Goal: Task Accomplishment & Management: Use online tool/utility

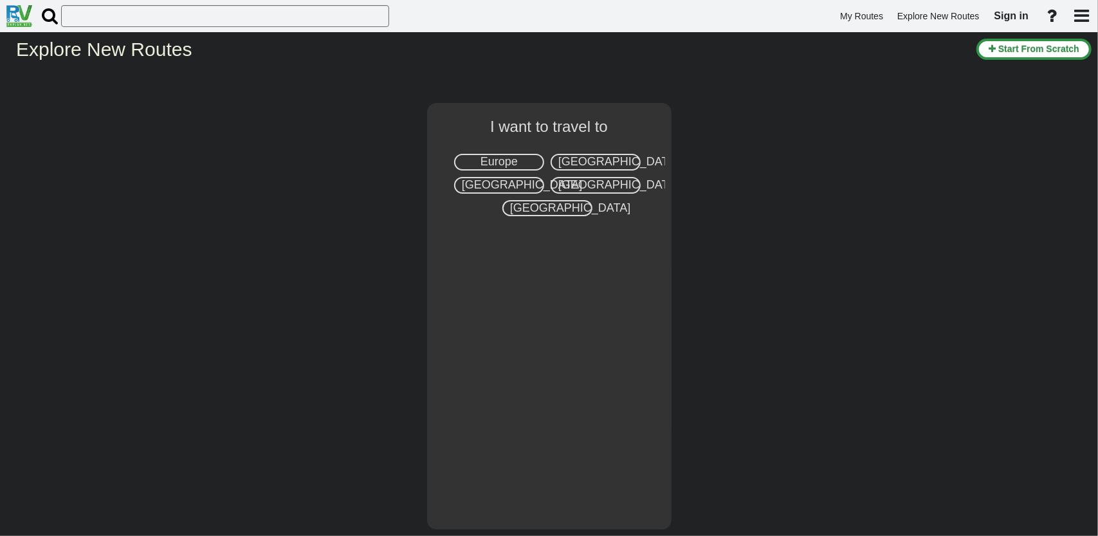
click at [518, 167] on div "Europe" at bounding box center [499, 162] width 90 height 17
select select "number:1"
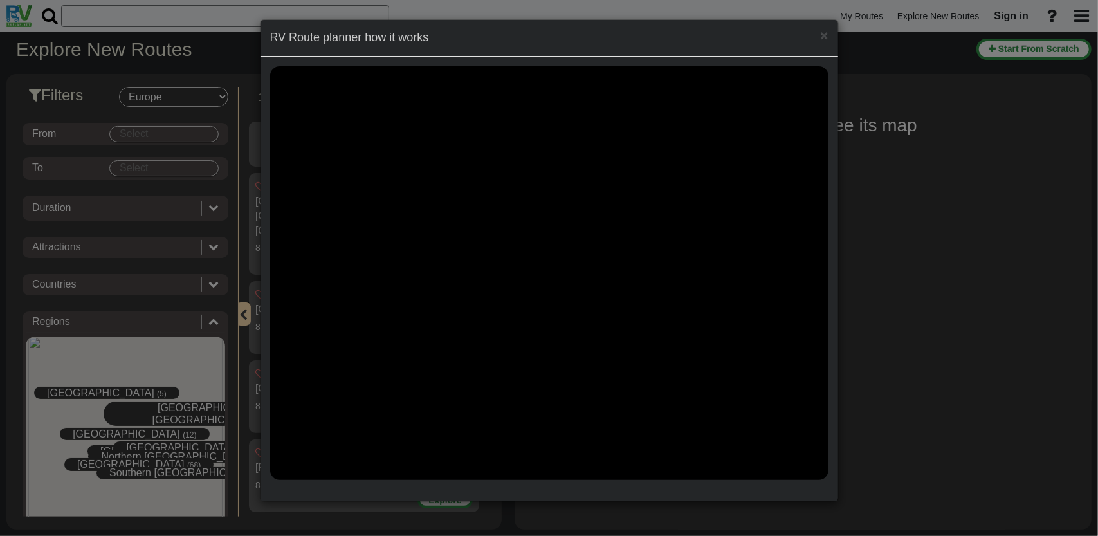
click at [163, 132] on div "× RV Route planner how it works" at bounding box center [549, 268] width 1098 height 536
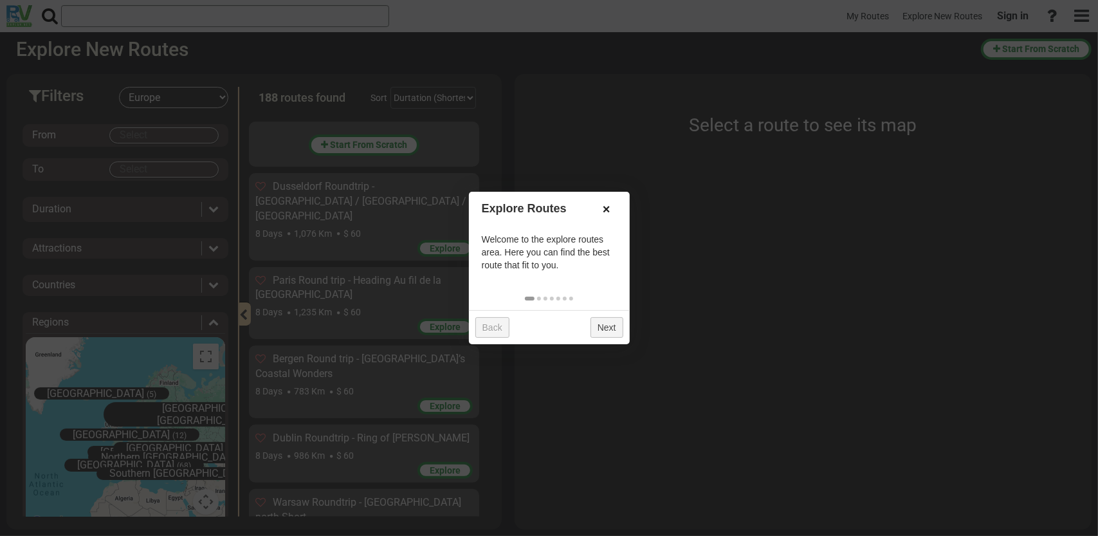
click at [606, 208] on link "×" at bounding box center [606, 209] width 21 height 22
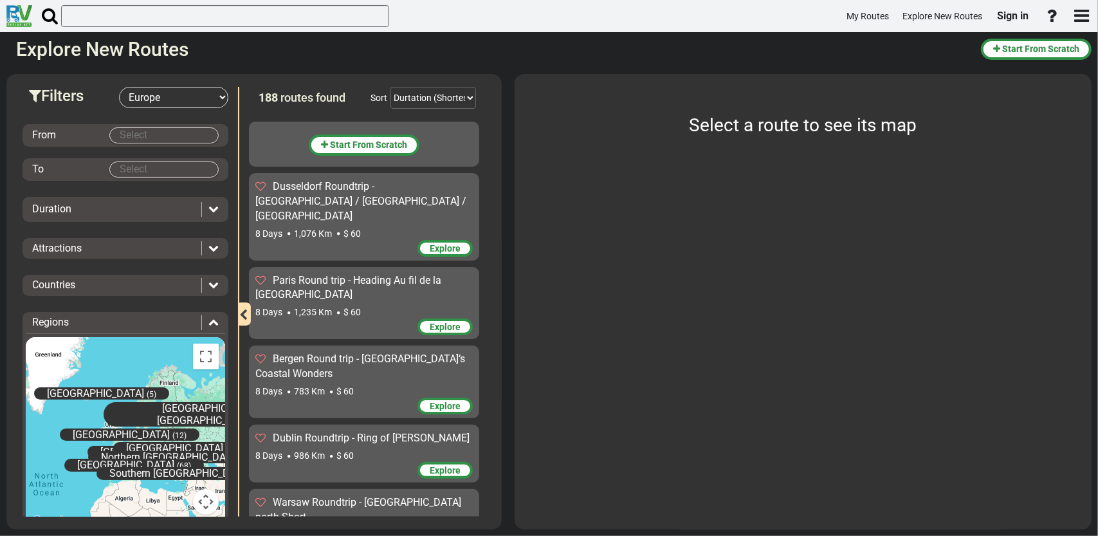
click at [521, 138] on div "Select a route to see its map Try Free Trail Km" at bounding box center [803, 298] width 564 height 436
type input "[GEOGRAPHIC_DATA]"
click at [521, 176] on div "Select a route to see its map Try Free Trail Km" at bounding box center [803, 298] width 564 height 436
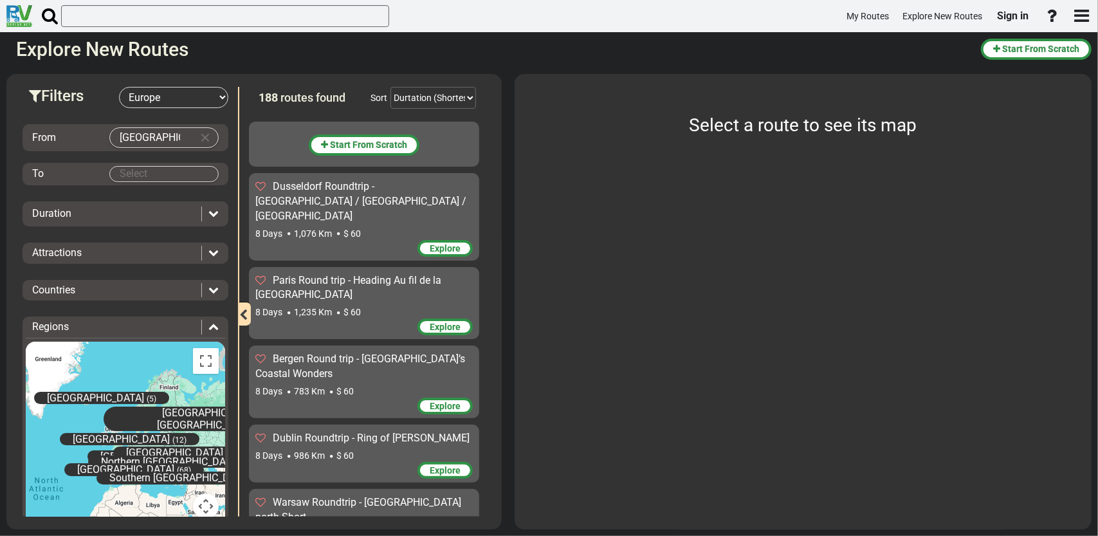
scroll to position [31, 0]
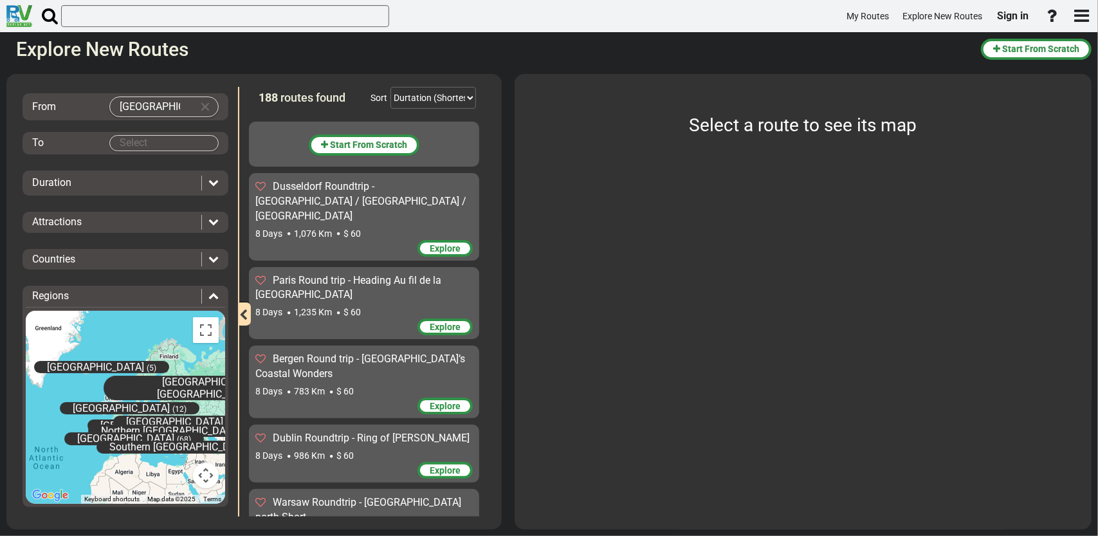
type input "[GEOGRAPHIC_DATA]"
click at [521, 178] on div "Select a route to see its map Try Free Trail Km" at bounding box center [803, 298] width 564 height 436
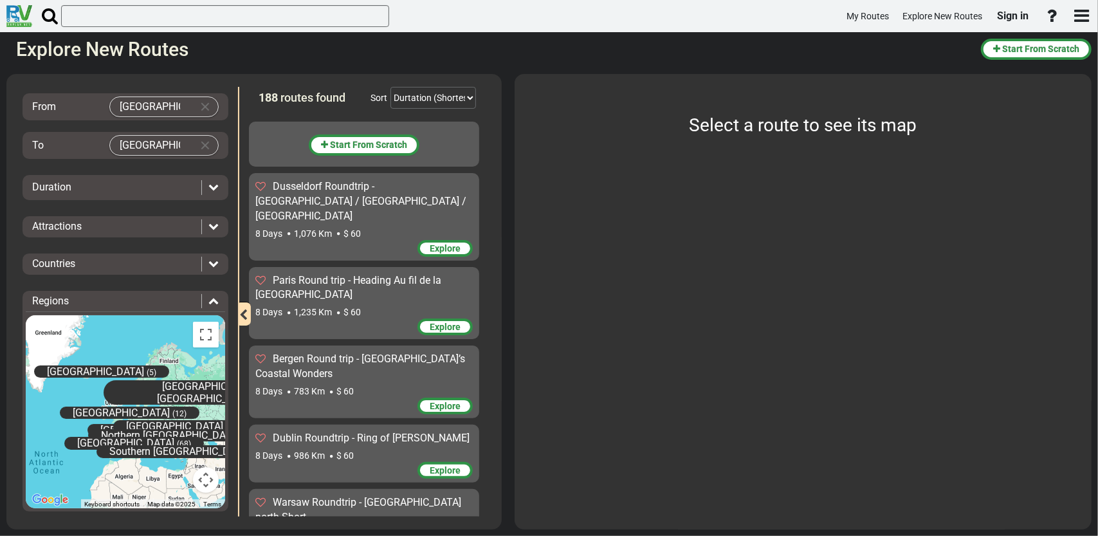
click at [521, 187] on div "Select a route to see its map Try Free Trail Km" at bounding box center [803, 298] width 564 height 436
click at [521, 223] on div "Select a route to see its map Try Free Trail Km" at bounding box center [803, 298] width 564 height 436
click at [521, 228] on div "Select a route to see its map Try Free Trail Km" at bounding box center [803, 298] width 564 height 436
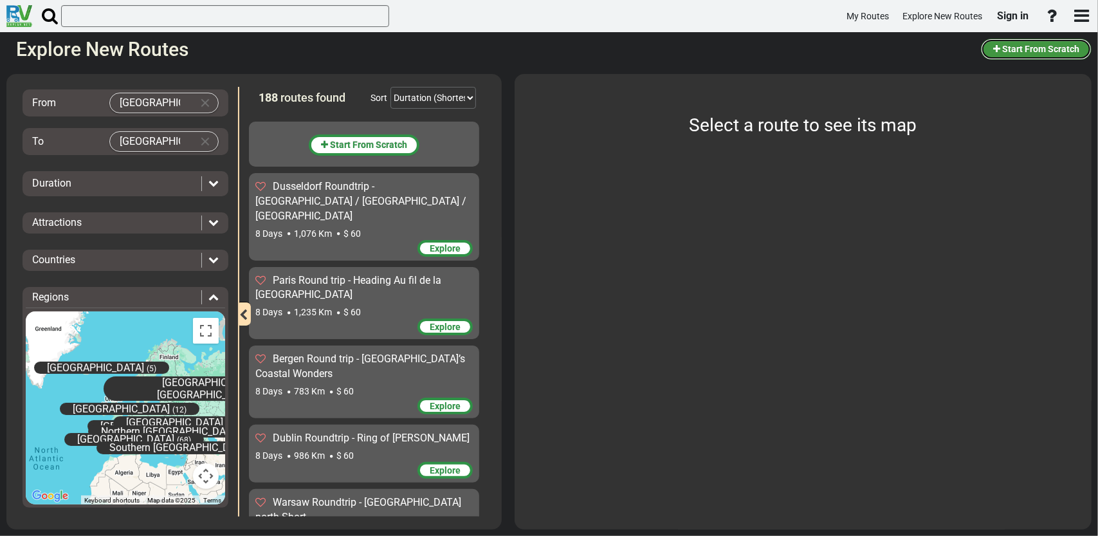
click at [1058, 53] on span "Start From Scratch" at bounding box center [1040, 49] width 77 height 10
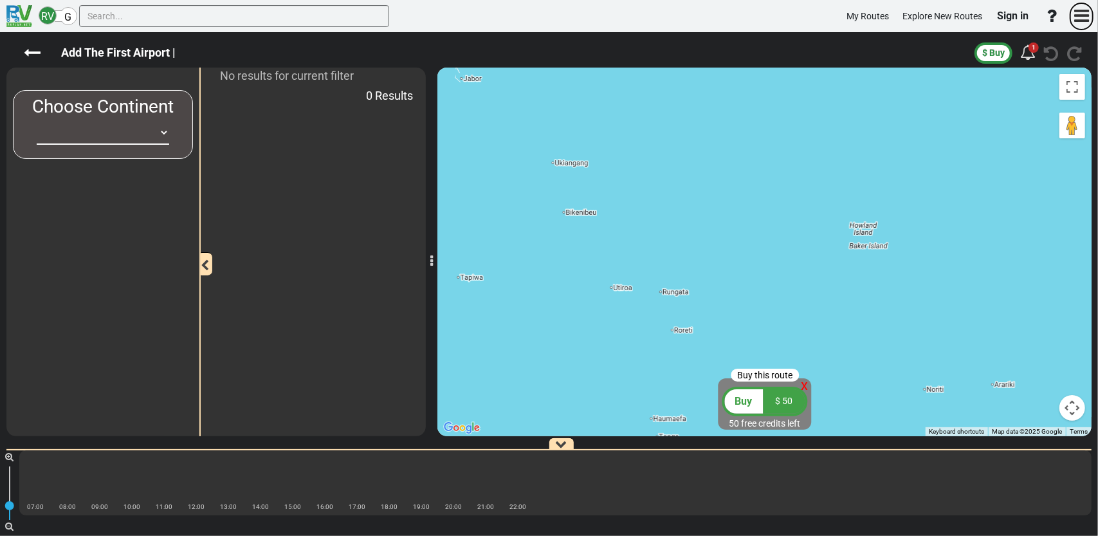
click at [1083, 7] on icon "button" at bounding box center [1081, 15] width 15 height 17
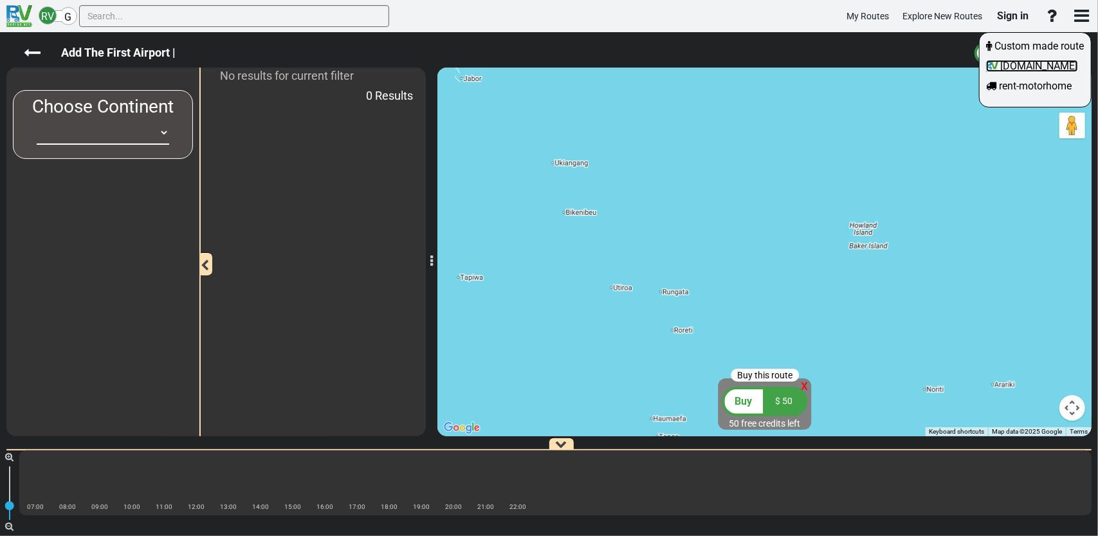
click at [1018, 72] on span "[DOMAIN_NAME]" at bounding box center [1039, 66] width 77 height 12
